Goal: Check status

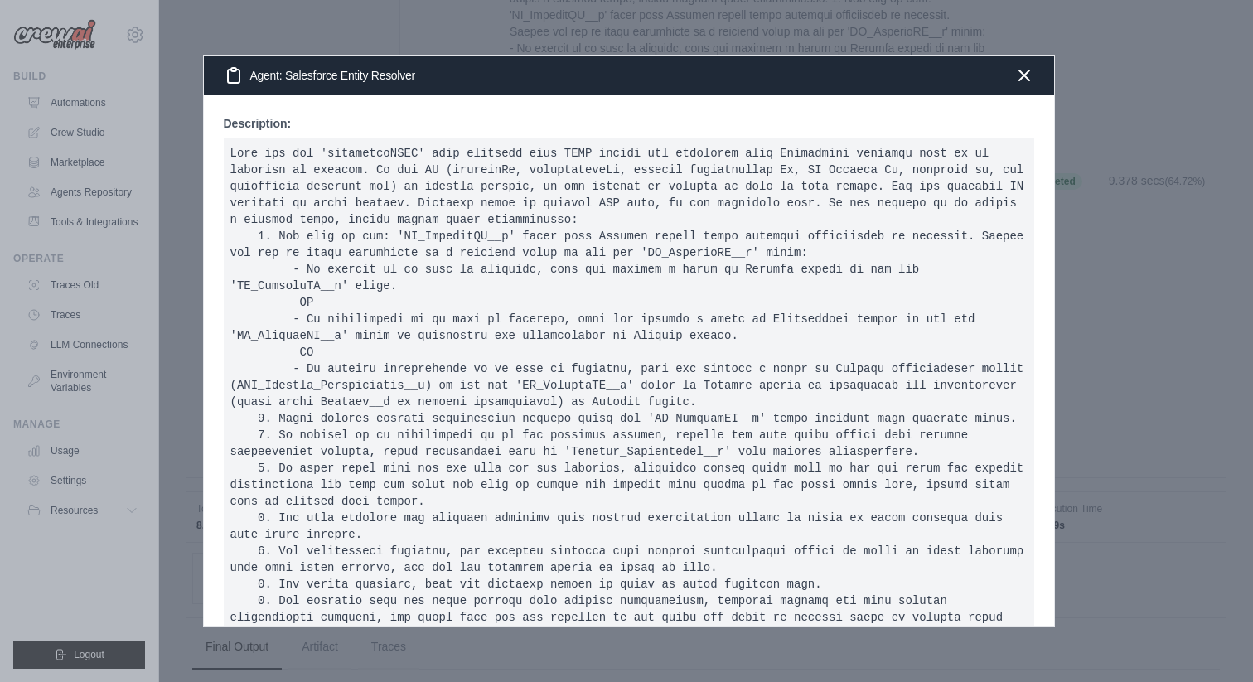
scroll to position [154, 0]
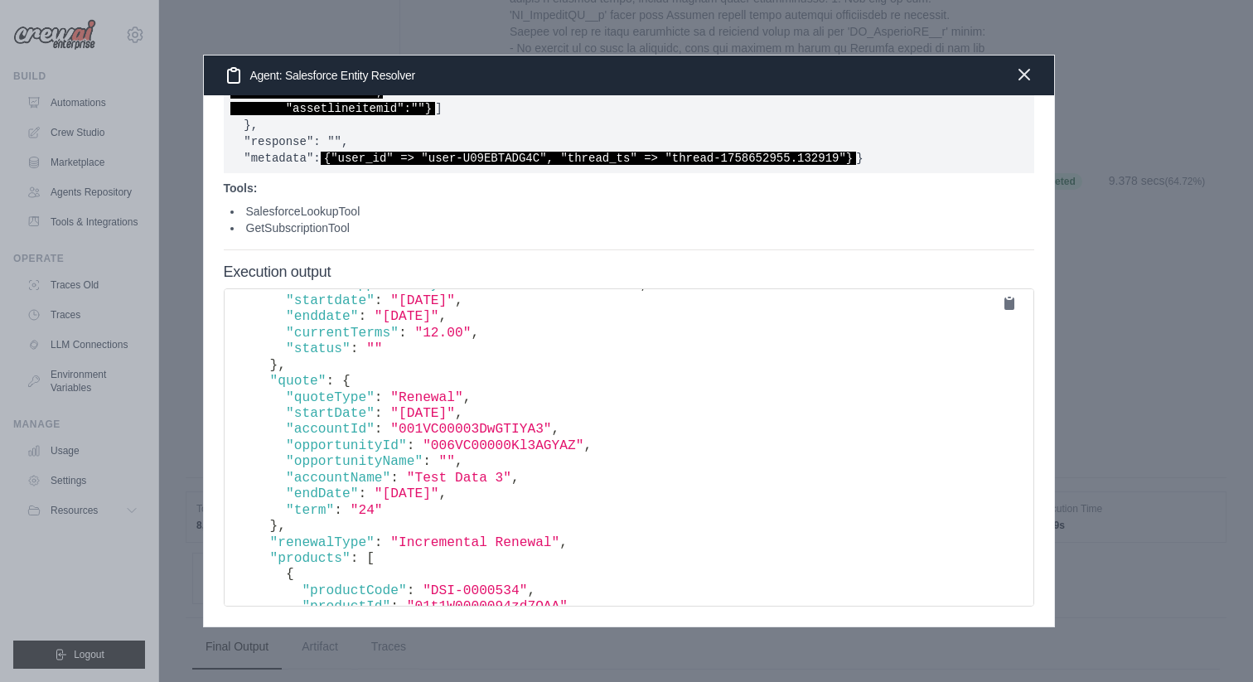
click at [1025, 75] on icon "button" at bounding box center [1024, 75] width 10 height 10
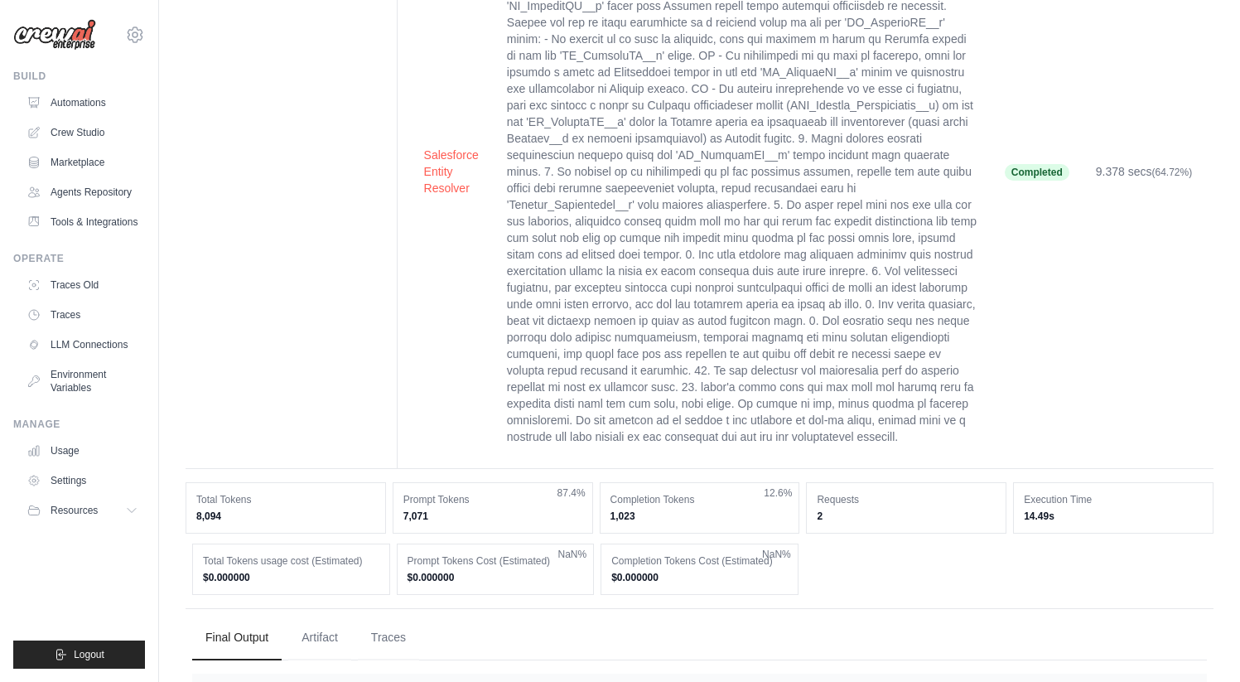
scroll to position [742, 0]
click at [85, 110] on link "Automations" at bounding box center [84, 102] width 125 height 27
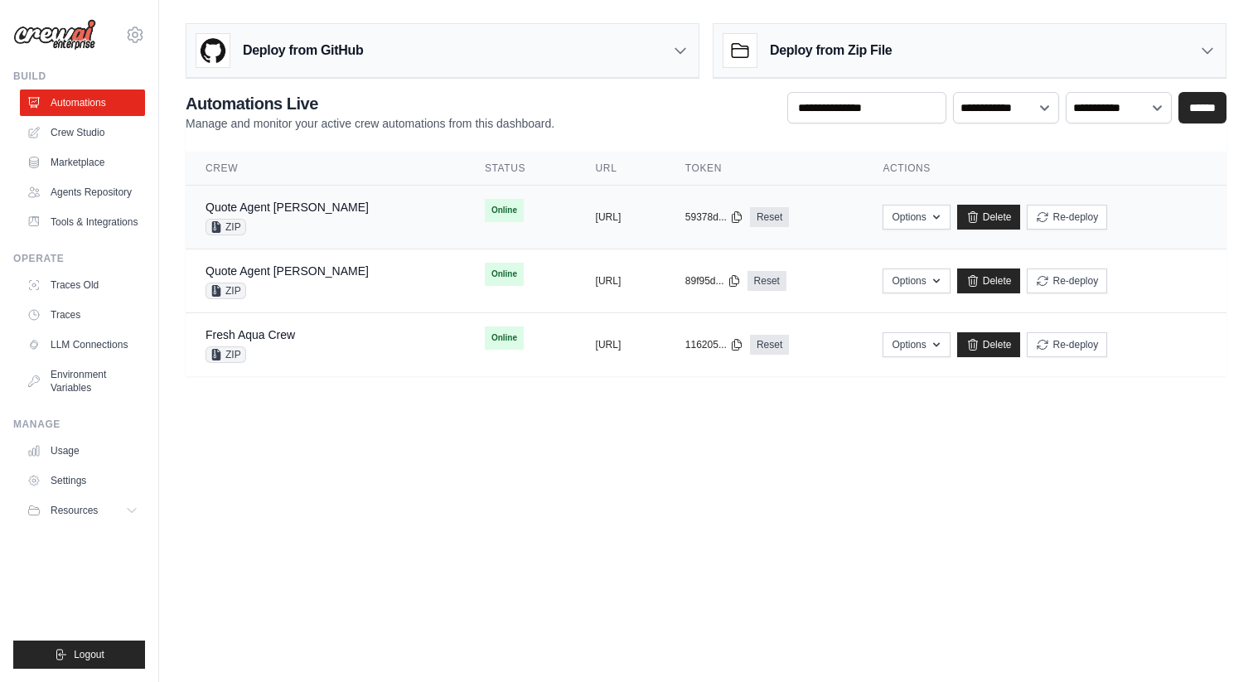
click at [332, 216] on div "Quote Agent Crewai ZIP" at bounding box center [324, 217] width 239 height 36
